Goal: Task Accomplishment & Management: Complete application form

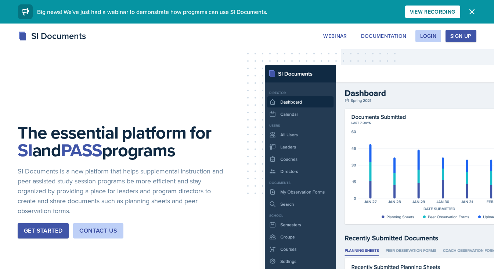
click at [433, 42] on div "SI Documents Webinar Documentation Login Sign Up Sign Up Login Documentation We…" at bounding box center [247, 35] width 470 height 13
click at [429, 39] on div "Login" at bounding box center [428, 36] width 16 height 6
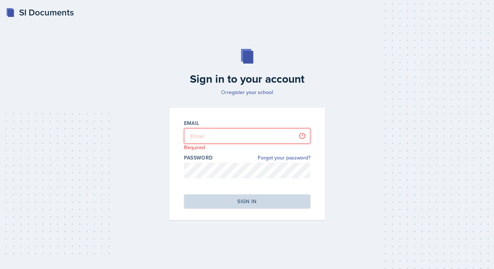
type input "[PERSON_NAME][EMAIL_ADDRESS][DOMAIN_NAME]"
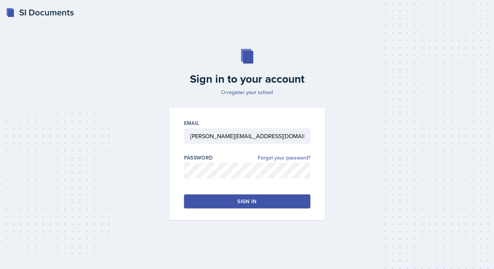
click at [240, 197] on button "Sign in" at bounding box center [247, 201] width 126 height 14
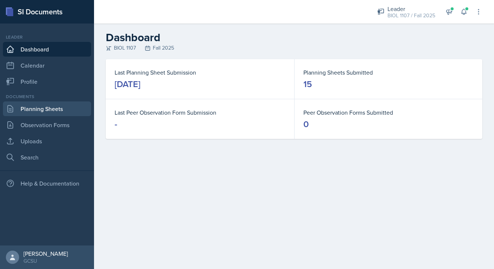
click at [53, 106] on link "Planning Sheets" at bounding box center [47, 108] width 88 height 15
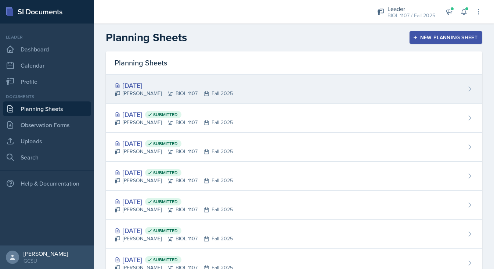
click at [197, 89] on div "[DATE]" at bounding box center [174, 85] width 118 height 10
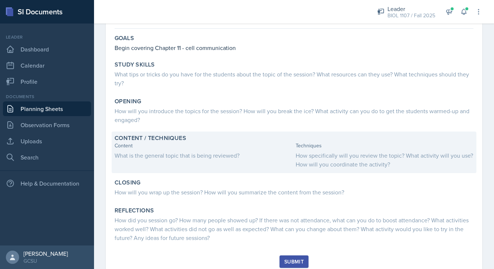
click at [214, 160] on div "Content What is the general topic that is being reviewed?" at bounding box center [204, 155] width 178 height 27
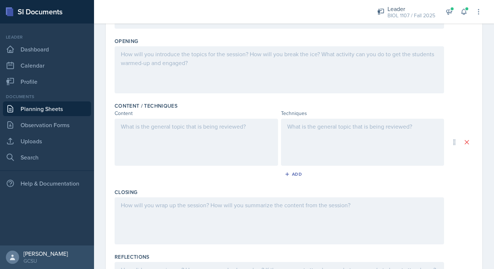
scroll to position [173, 0]
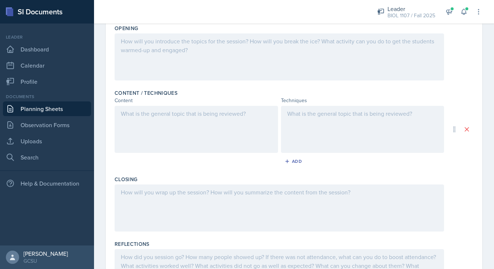
click at [179, 130] on div at bounding box center [196, 129] width 163 height 47
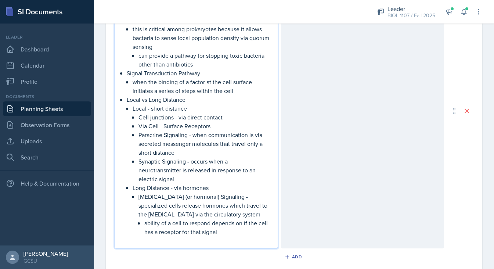
scroll to position [403, 0]
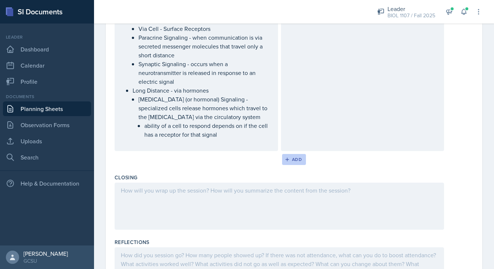
click at [294, 161] on div "Add" at bounding box center [294, 159] width 16 height 6
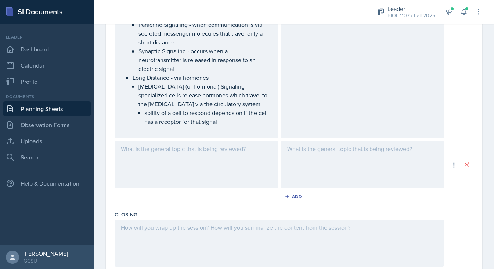
click at [216, 157] on div at bounding box center [196, 164] width 163 height 47
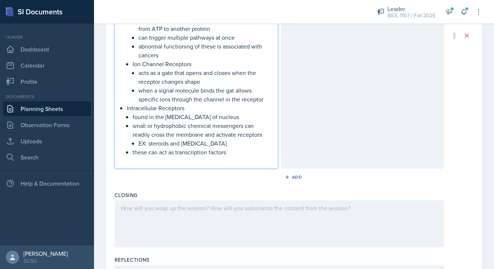
scroll to position [695, 0]
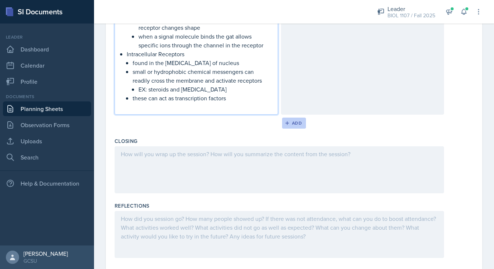
click at [294, 121] on div "Add" at bounding box center [294, 123] width 16 height 6
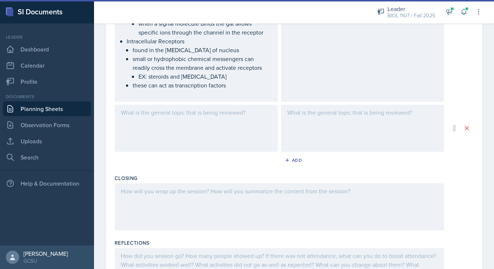
click at [224, 127] on div at bounding box center [196, 128] width 163 height 47
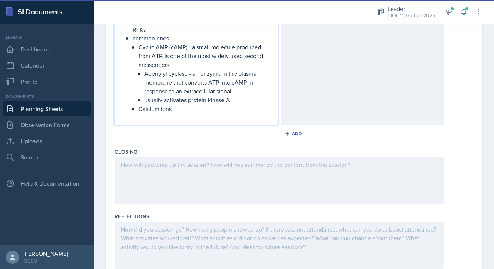
scroll to position [990, 0]
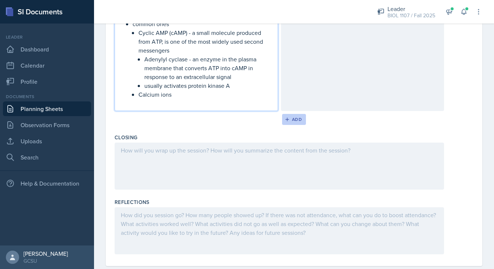
click at [300, 117] on div "Add" at bounding box center [294, 119] width 16 height 6
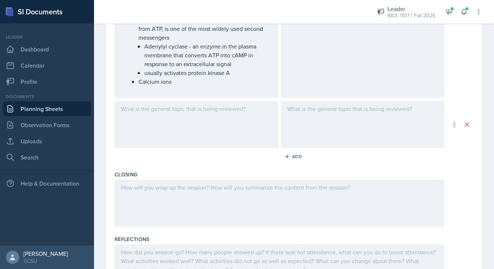
click at [200, 116] on div at bounding box center [196, 124] width 163 height 47
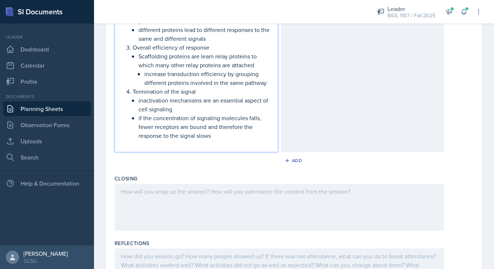
scroll to position [1291, 0]
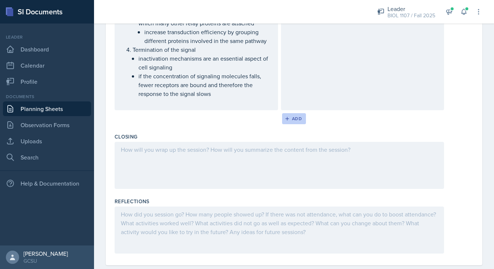
click at [294, 119] on div "Add" at bounding box center [294, 119] width 16 height 6
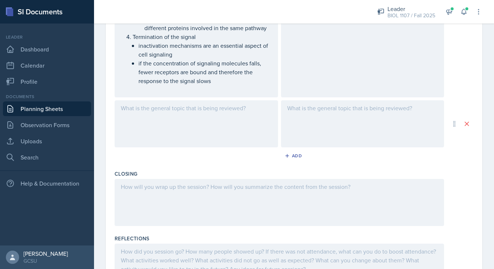
click at [220, 124] on div at bounding box center [196, 123] width 163 height 47
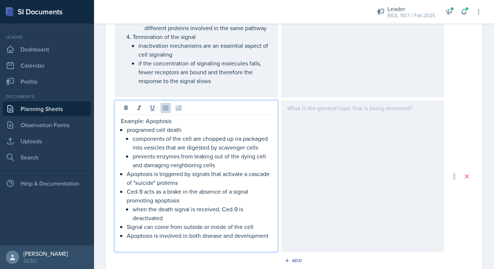
click at [214, 187] on p "Ced-9 acts as a brake in the absence of a signal promoting apoptosis" at bounding box center [199, 196] width 145 height 18
click at [204, 241] on p at bounding box center [196, 244] width 151 height 9
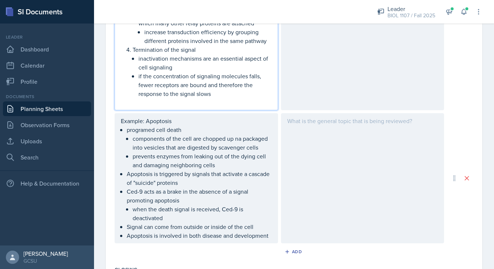
click at [191, 102] on p at bounding box center [196, 102] width 151 height 9
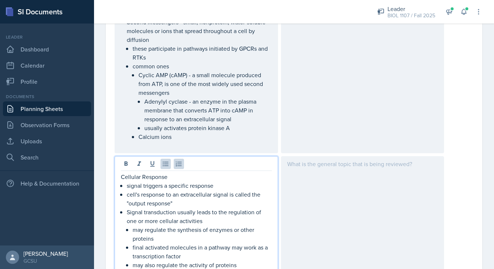
scroll to position [934, 0]
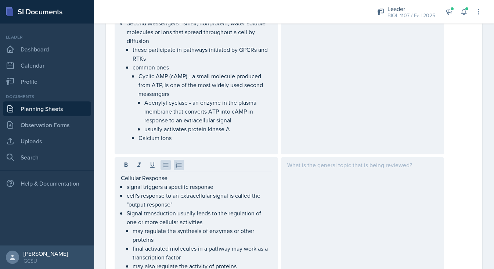
click at [142, 151] on div "Signal Transduction the molecule alters the receptor and initiates a signal tra…" at bounding box center [196, 10] width 163 height 288
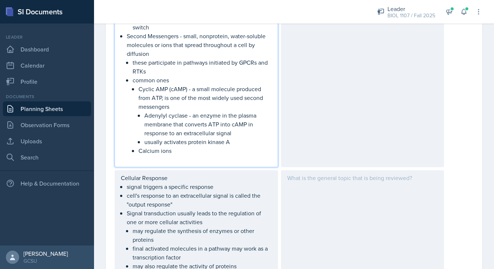
click at [139, 156] on p at bounding box center [196, 159] width 151 height 9
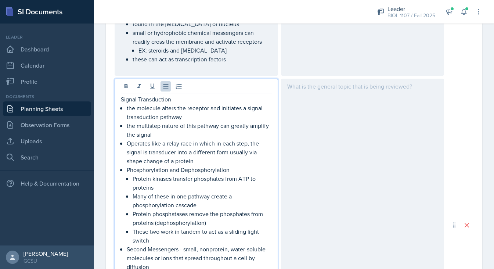
scroll to position [633, 0]
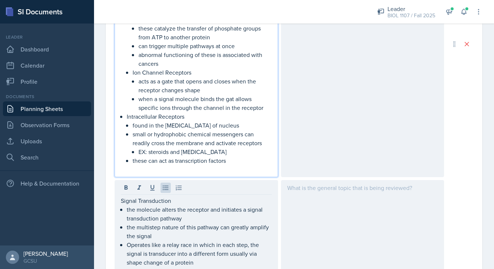
click at [142, 156] on div "Signal Reception signaling molecule binds binding between ligand and receptor i…" at bounding box center [196, 50] width 151 height 247
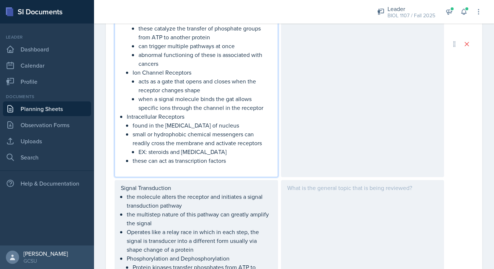
click at [131, 176] on div "Signal Reception signaling molecule binds binding between ligand and receptor i…" at bounding box center [196, 44] width 163 height 266
click at [125, 171] on p at bounding box center [196, 169] width 151 height 9
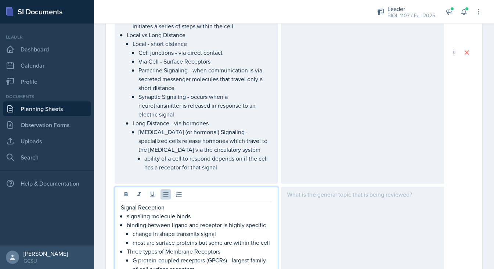
scroll to position [355, 0]
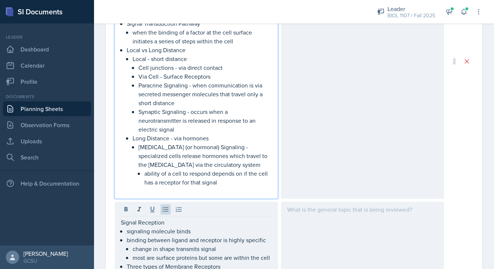
click at [130, 180] on div "General Cell Signaling Evolution of cell signaling research showed that bacteri…" at bounding box center [196, 67] width 151 height 255
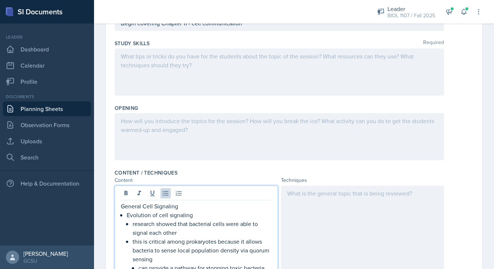
scroll to position [49, 0]
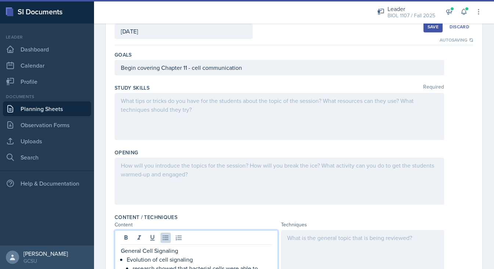
click at [178, 175] on div at bounding box center [279, 180] width 329 height 47
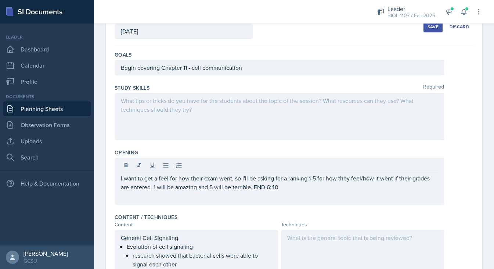
click at [433, 25] on div "Save" at bounding box center [432, 27] width 11 height 6
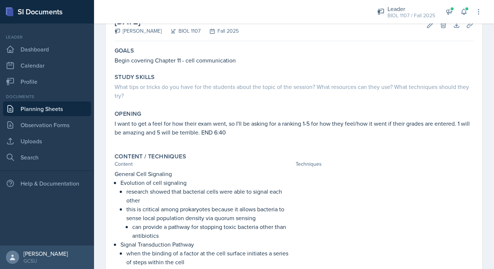
click at [46, 108] on link "Planning Sheets" at bounding box center [47, 108] width 88 height 15
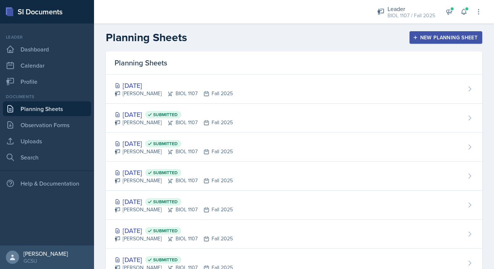
click at [426, 36] on div "New Planning Sheet" at bounding box center [445, 37] width 63 height 6
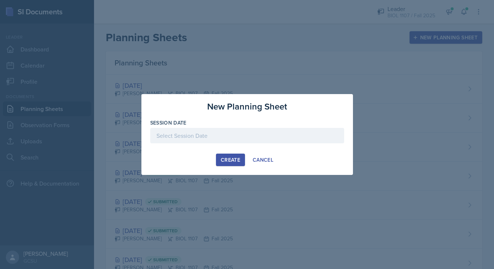
click at [215, 134] on div at bounding box center [247, 135] width 194 height 15
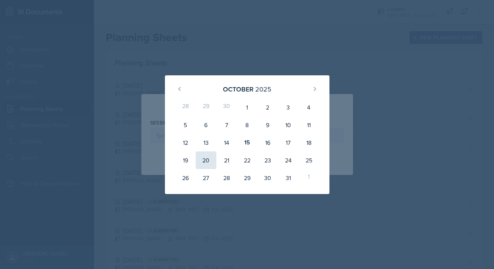
click at [200, 159] on div "20" at bounding box center [206, 160] width 21 height 18
type input "[DATE]"
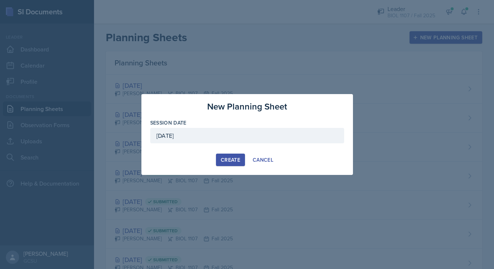
click at [230, 160] on div "Create" at bounding box center [230, 160] width 19 height 6
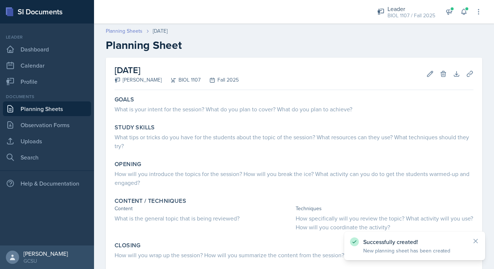
click at [130, 34] on link "Planning Sheets" at bounding box center [124, 31] width 37 height 8
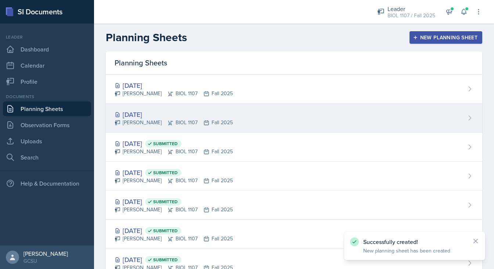
click at [219, 126] on div "[PERSON_NAME] BIOL 1107 Fall 2025" at bounding box center [174, 123] width 118 height 8
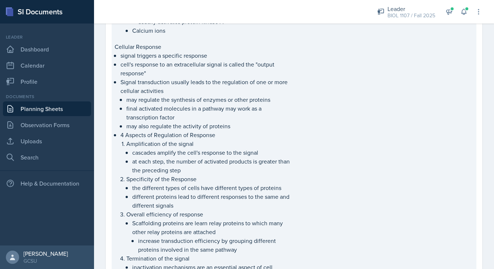
scroll to position [861, 0]
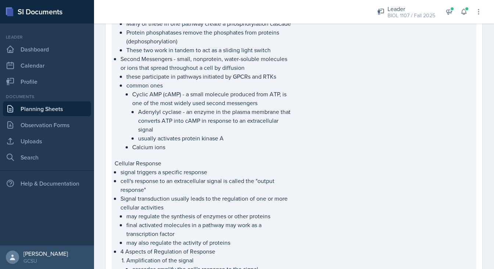
click at [168, 197] on p "Signal transduction usually leads to the regulation of one or more cellular act…" at bounding box center [206, 203] width 172 height 18
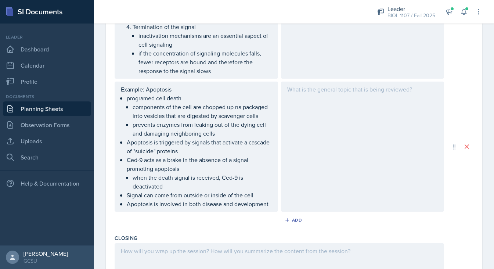
scroll to position [1390, 0]
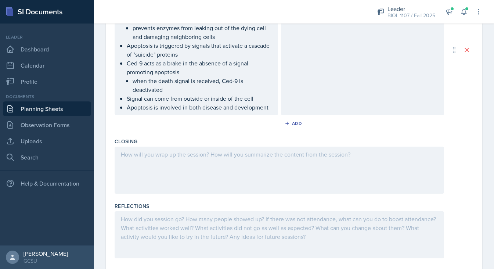
drag, startPoint x: 121, startPoint y: 57, endPoint x: 245, endPoint y: 291, distance: 265.2
click at [245, 268] on html "SI Documents Leader Dashboard Calendar Profile Documents Planning Sheets Observ…" at bounding box center [247, 134] width 494 height 269
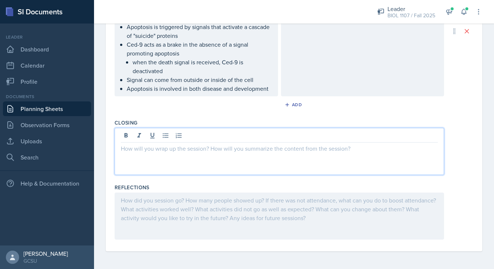
click at [206, 137] on div at bounding box center [279, 151] width 329 height 47
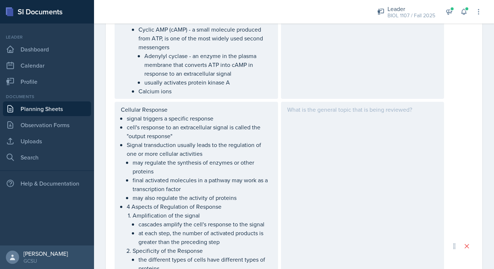
scroll to position [939, 0]
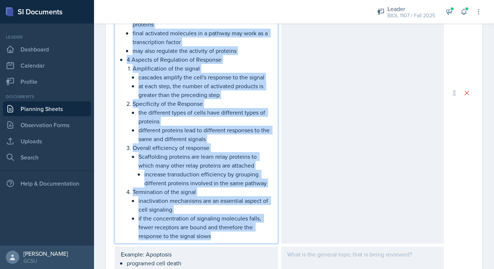
scroll to position [1124, 0]
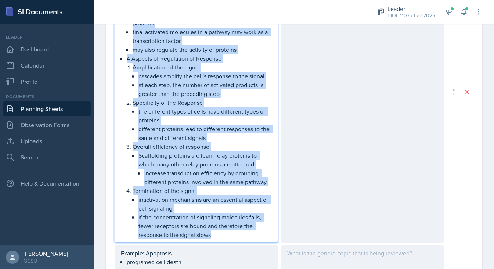
drag, startPoint x: 120, startPoint y: 145, endPoint x: 236, endPoint y: 237, distance: 147.8
click at [236, 237] on div "Cellular Response signal triggers a specific response cell's response to an ext…" at bounding box center [196, 91] width 163 height 301
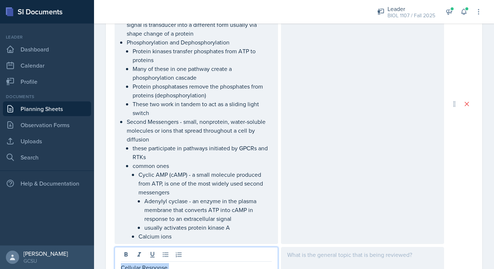
scroll to position [816, 0]
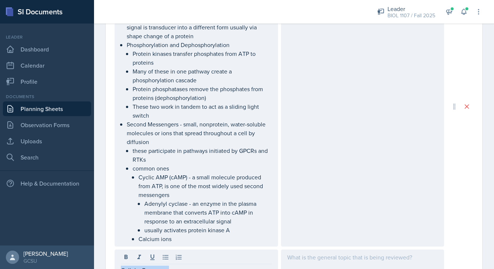
click at [50, 110] on link "Planning Sheets" at bounding box center [47, 108] width 88 height 15
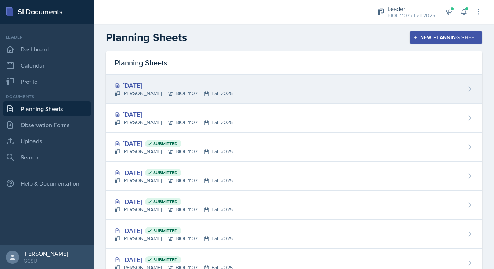
click at [230, 86] on div "[DATE] [PERSON_NAME] BIOL 1107 Fall 2025" at bounding box center [294, 89] width 376 height 29
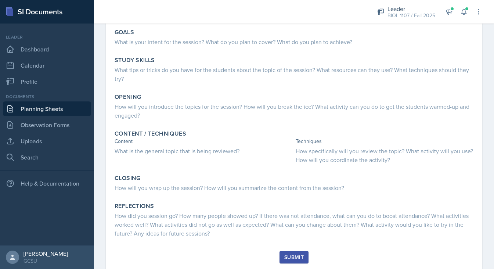
scroll to position [68, 0]
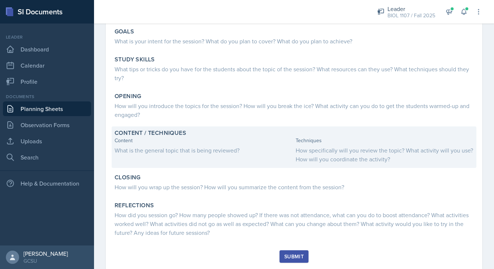
click at [199, 148] on div "What is the general topic that is being reviewed?" at bounding box center [204, 150] width 178 height 9
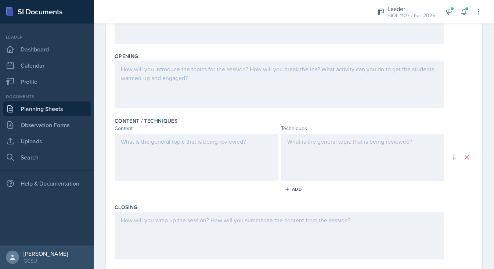
scroll to position [145, 0]
click at [156, 138] on div at bounding box center [196, 156] width 163 height 47
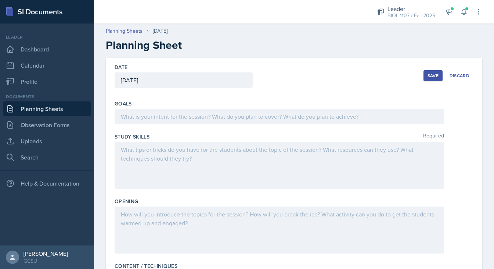
scroll to position [0, 0]
click at [432, 77] on div "Save" at bounding box center [432, 76] width 11 height 6
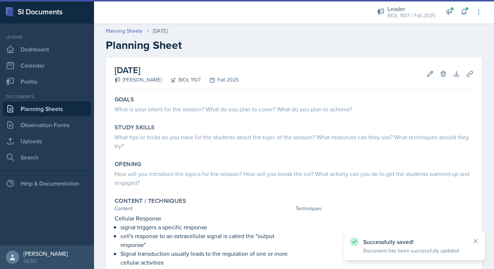
click at [46, 109] on link "Planning Sheets" at bounding box center [47, 108] width 88 height 15
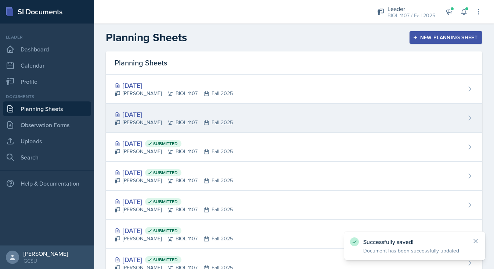
click at [229, 109] on div "[DATE] [PERSON_NAME] BIOL 1107 Fall 2025" at bounding box center [294, 117] width 376 height 29
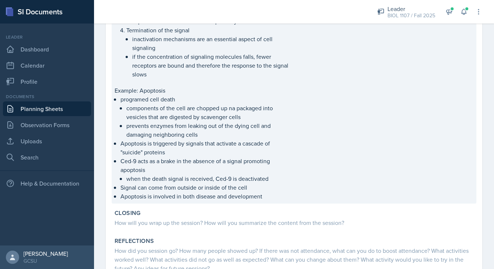
click at [255, 196] on p "Apoptosis is involved in both disease and development" at bounding box center [206, 196] width 172 height 9
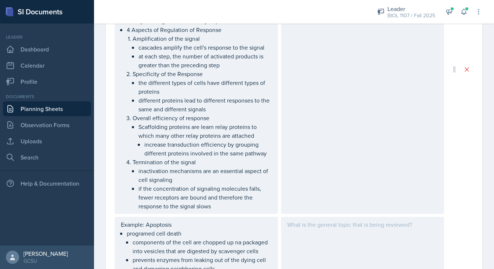
scroll to position [1115, 0]
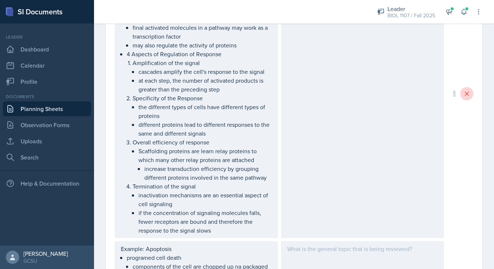
click at [466, 94] on icon at bounding box center [467, 94] width 4 height 4
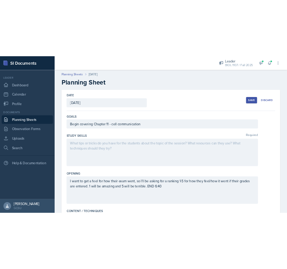
scroll to position [0, 0]
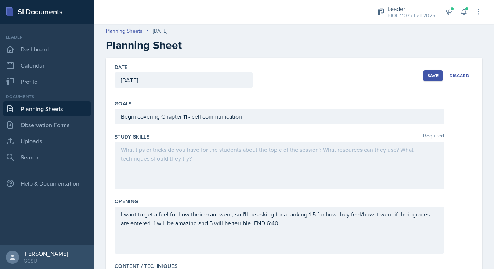
click at [431, 76] on div "Save" at bounding box center [432, 76] width 11 height 6
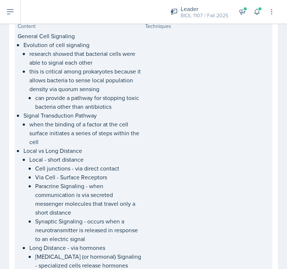
scroll to position [135, 0]
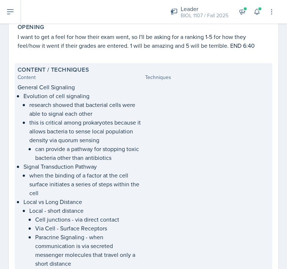
click at [150, 193] on div at bounding box center [207, 219] width 125 height 273
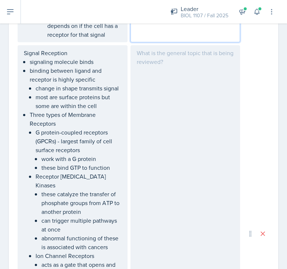
scroll to position [493, 0]
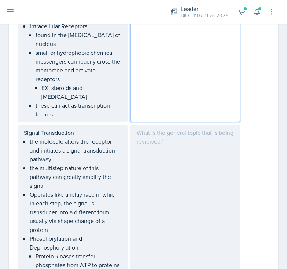
scroll to position [632, 0]
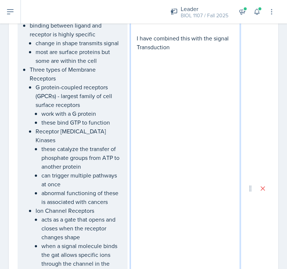
drag, startPoint x: 153, startPoint y: 167, endPoint x: 219, endPoint y: 48, distance: 136.7
click at [215, 34] on p "I have combined this with the signal Transduction" at bounding box center [186, 43] width 98 height 18
click at [207, 52] on div "Worksheet! I have combined this with the Signal Transduction" at bounding box center [186, 188] width 110 height 377
click at [191, 44] on div "Worksheet! I have combined this with the Signal Transduction" at bounding box center [186, 188] width 110 height 377
click at [177, 39] on p "I have combined this with the Signal Transduction" at bounding box center [186, 43] width 98 height 18
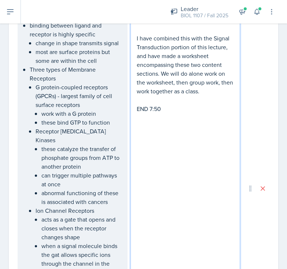
click at [150, 104] on p "END 7:50" at bounding box center [186, 108] width 98 height 9
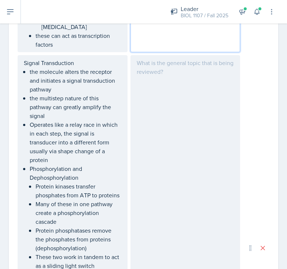
scroll to position [909, 0]
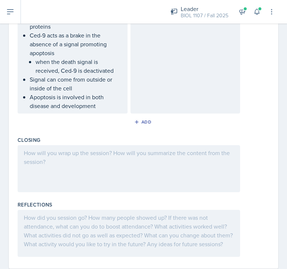
scroll to position [1477, 0]
click at [153, 153] on div at bounding box center [129, 168] width 223 height 47
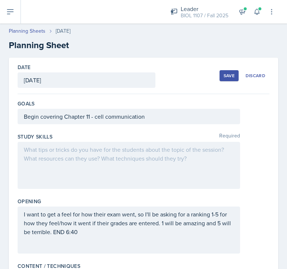
scroll to position [0, 0]
click at [231, 74] on div "Save" at bounding box center [229, 76] width 11 height 6
